Goal: Task Accomplishment & Management: Manage account settings

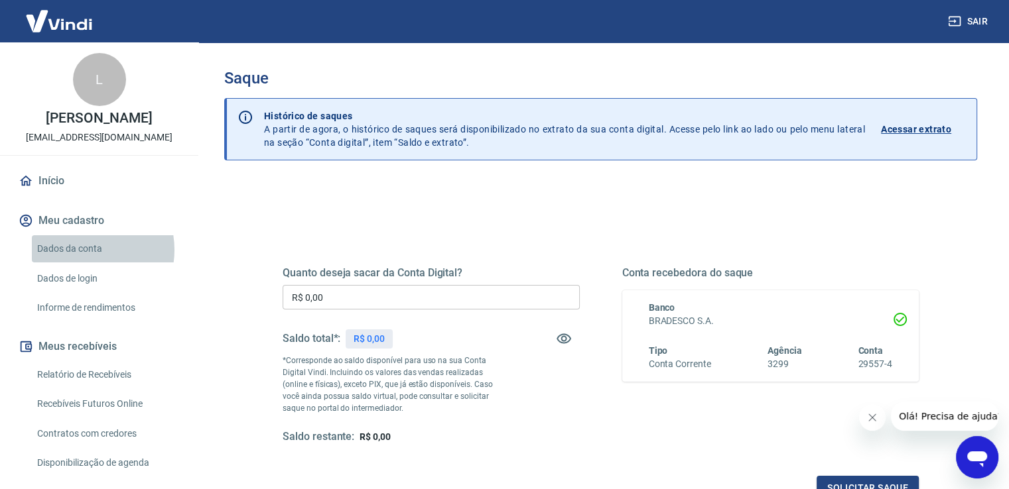
click at [82, 263] on link "Dados da conta" at bounding box center [107, 248] width 151 height 27
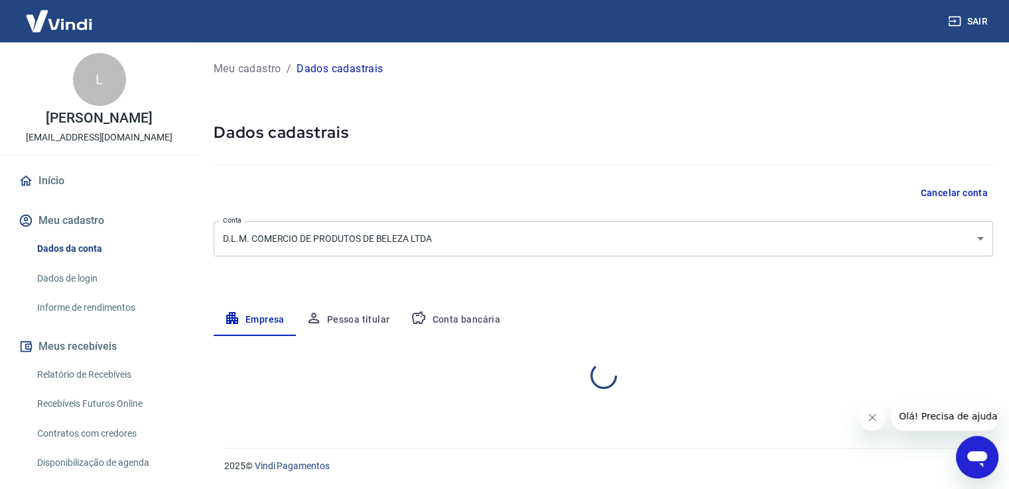
select select "SP"
select select "business"
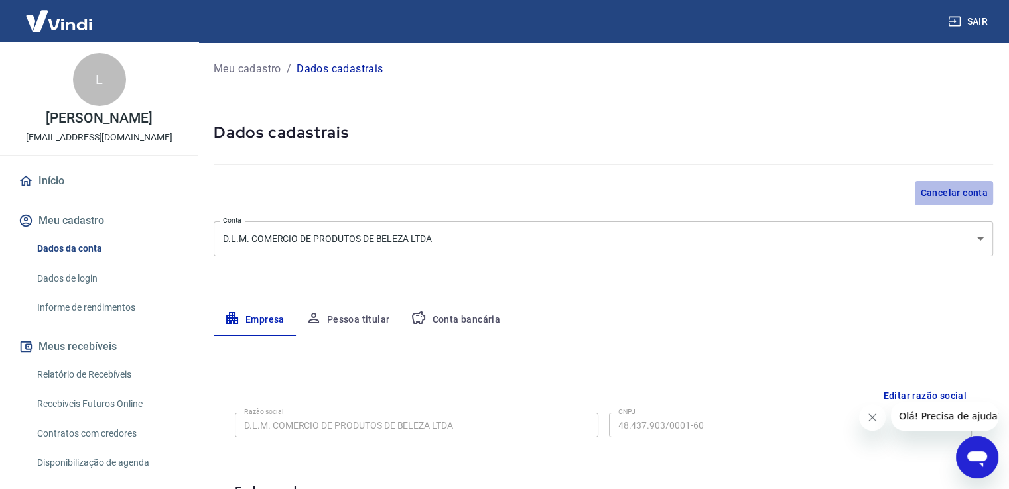
click at [968, 192] on button "Cancelar conta" at bounding box center [953, 193] width 78 height 25
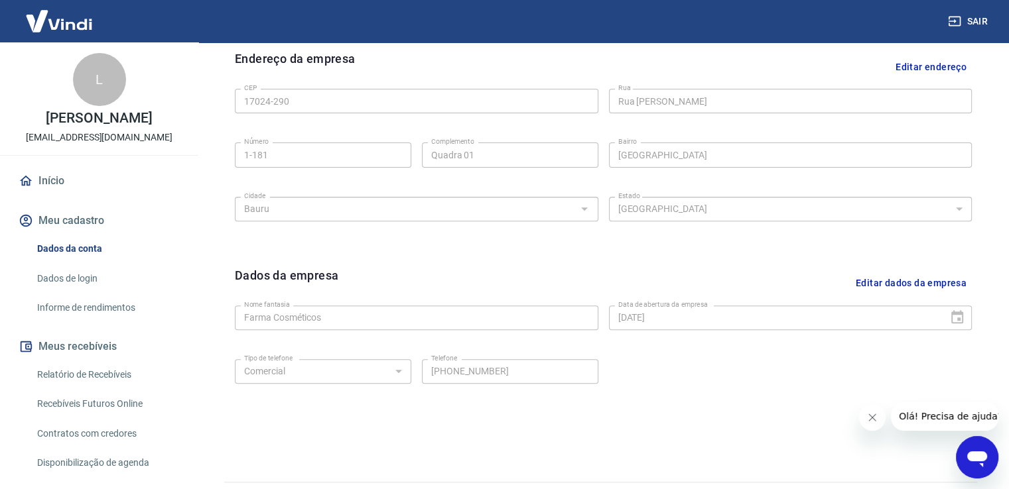
scroll to position [467, 0]
